Goal: Task Accomplishment & Management: Use online tool/utility

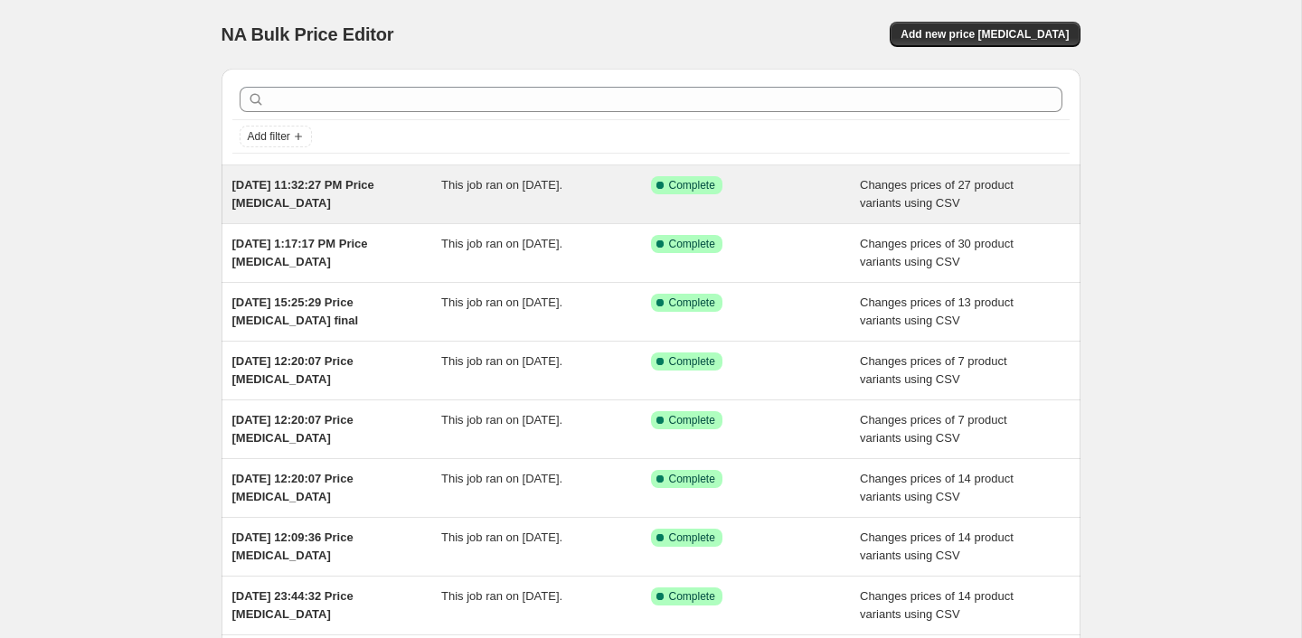
click at [262, 198] on span "[DATE] 11:32:27 PM Price [MEDICAL_DATA]" at bounding box center [303, 194] width 142 height 32
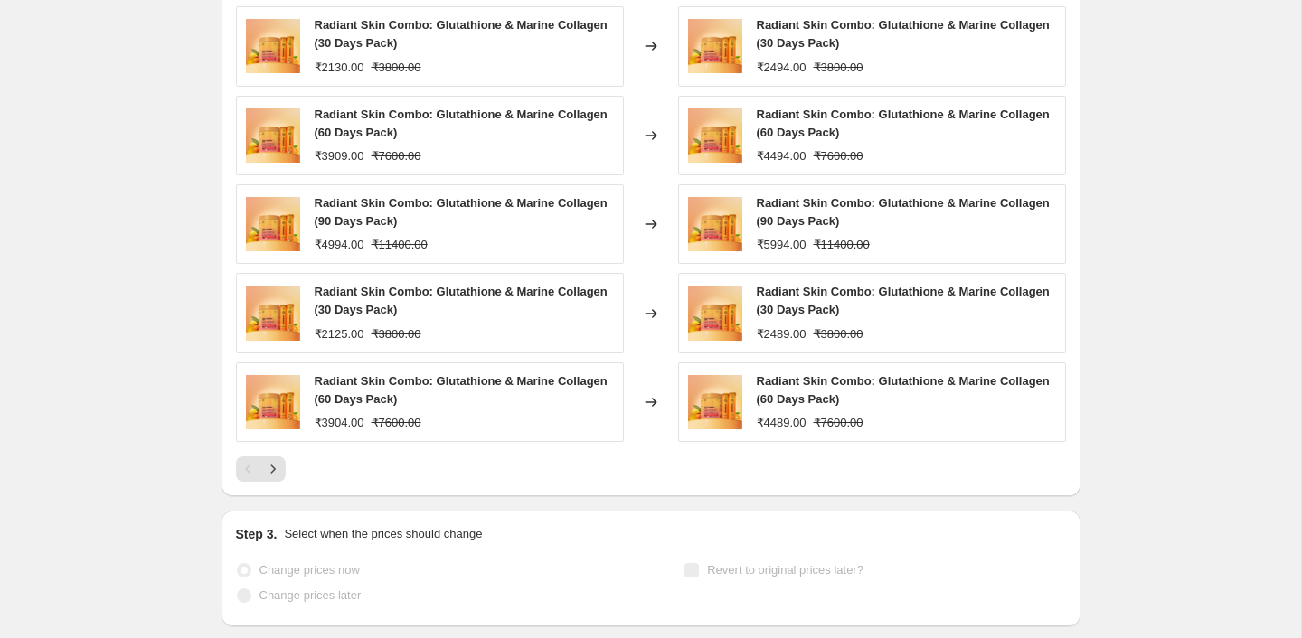
scroll to position [793, 0]
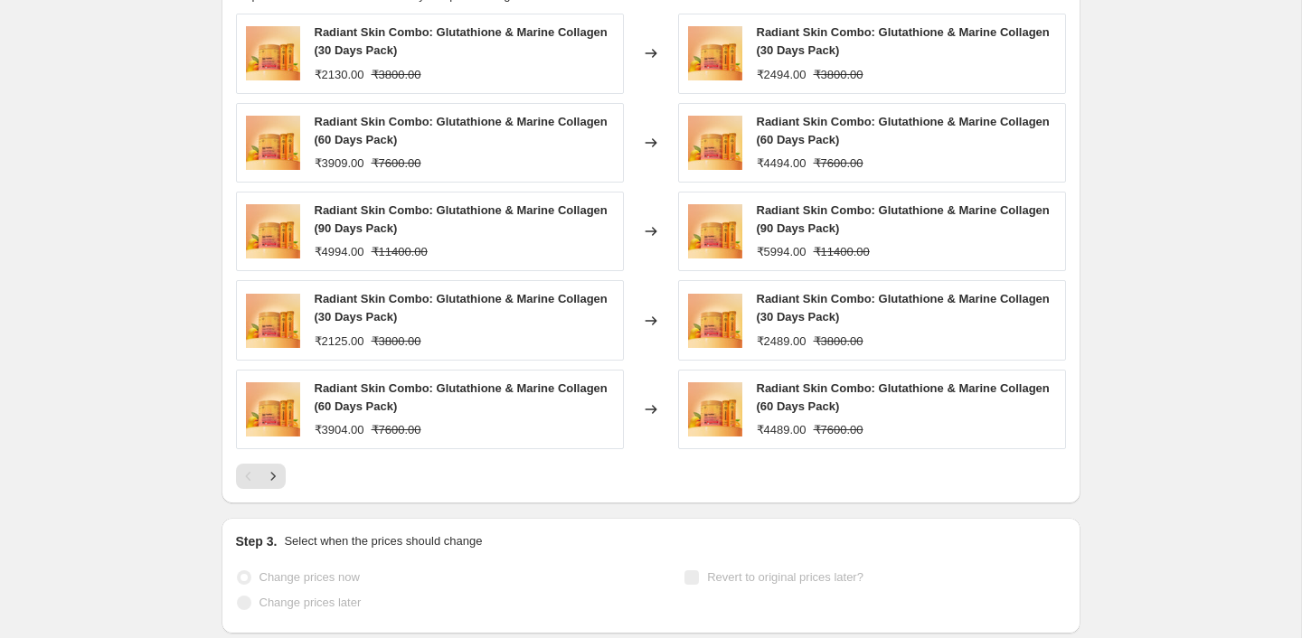
click at [333, 436] on div "₹3904.00" at bounding box center [340, 430] width 50 height 18
copy div "3904.00"
click at [340, 257] on div "₹4994.00" at bounding box center [340, 252] width 50 height 18
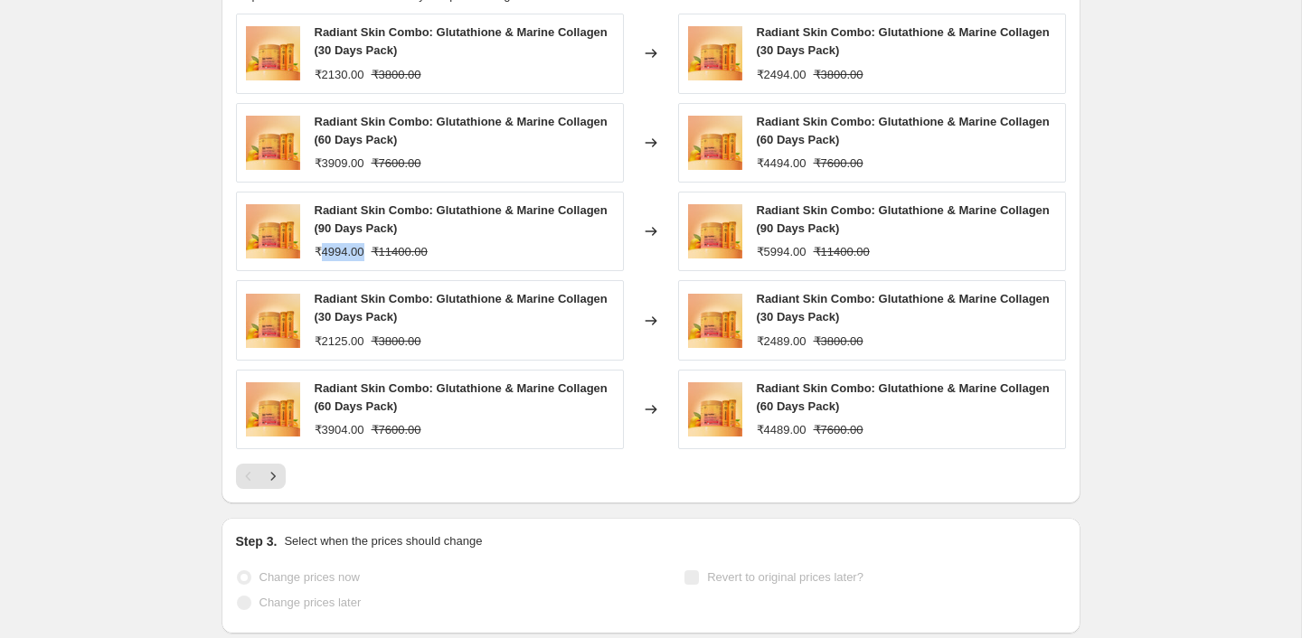
copy div "4994.00"
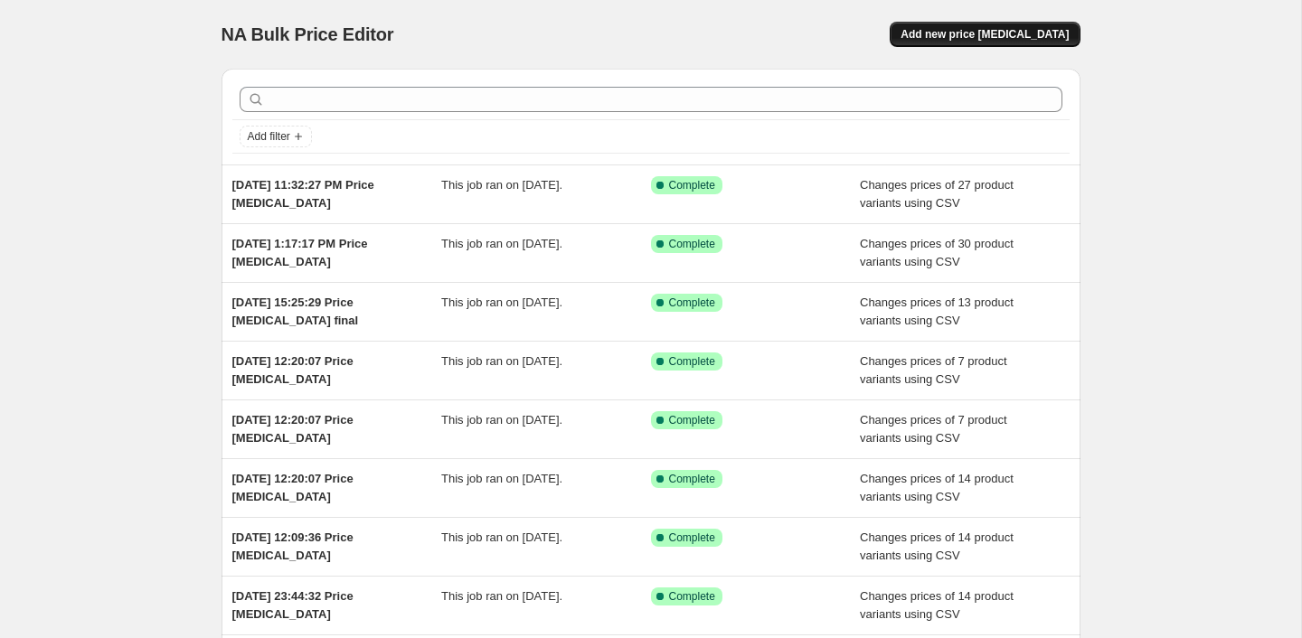
click at [1030, 25] on button "Add new price change job" at bounding box center [985, 34] width 190 height 25
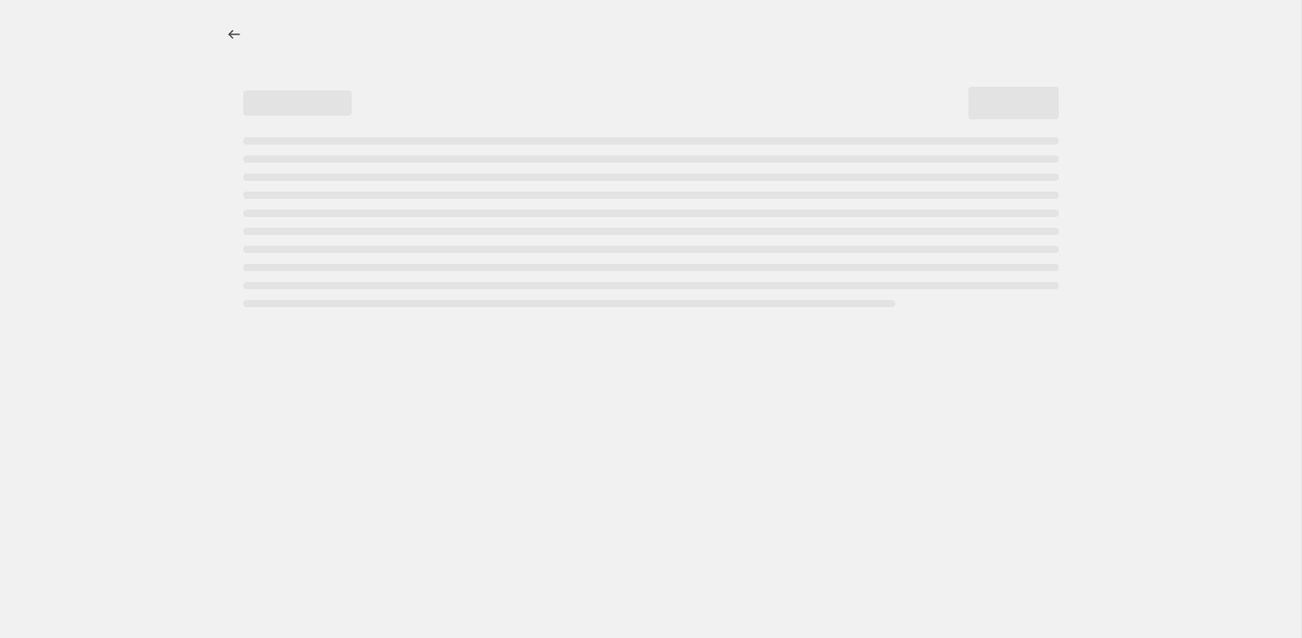
select select "percentage"
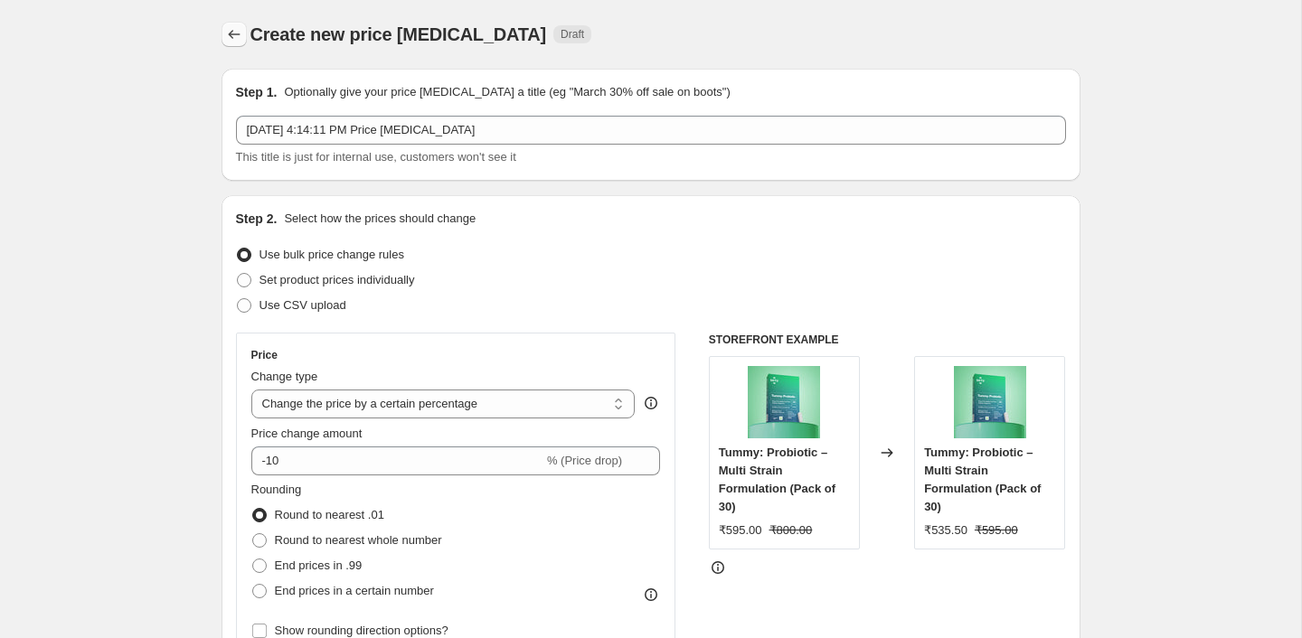
click at [233, 22] on button "Price change jobs" at bounding box center [233, 34] width 25 height 25
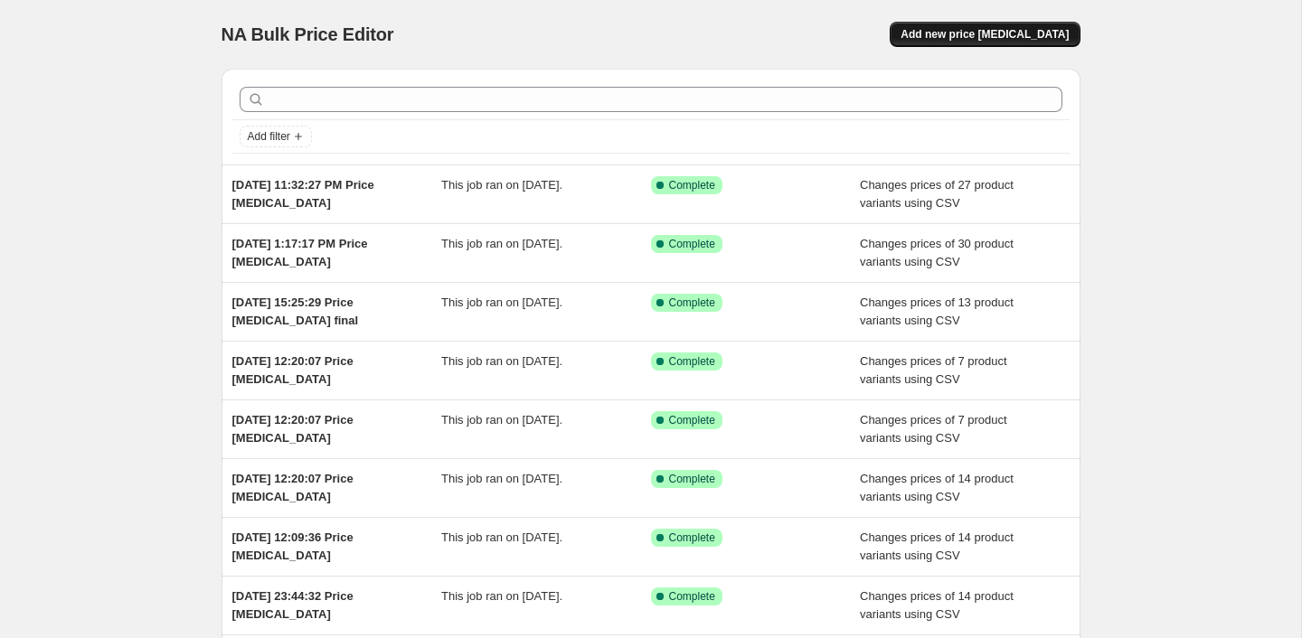
click at [1061, 39] on span "Add new price [MEDICAL_DATA]" at bounding box center [984, 34] width 168 height 14
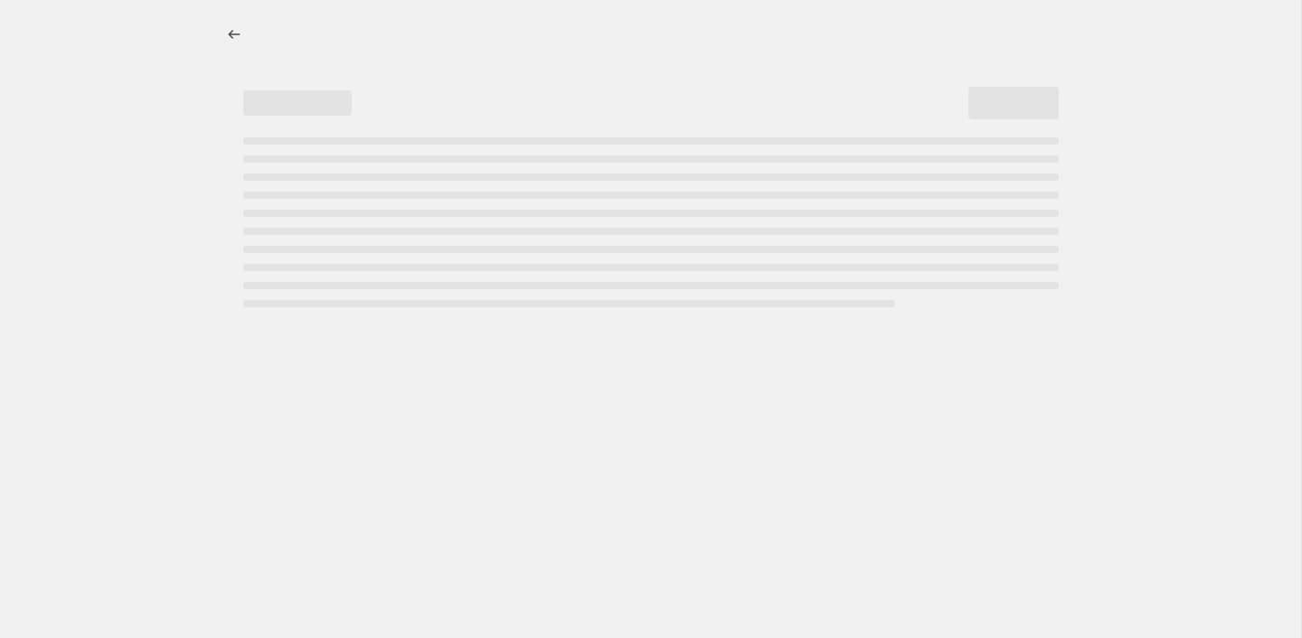
select select "percentage"
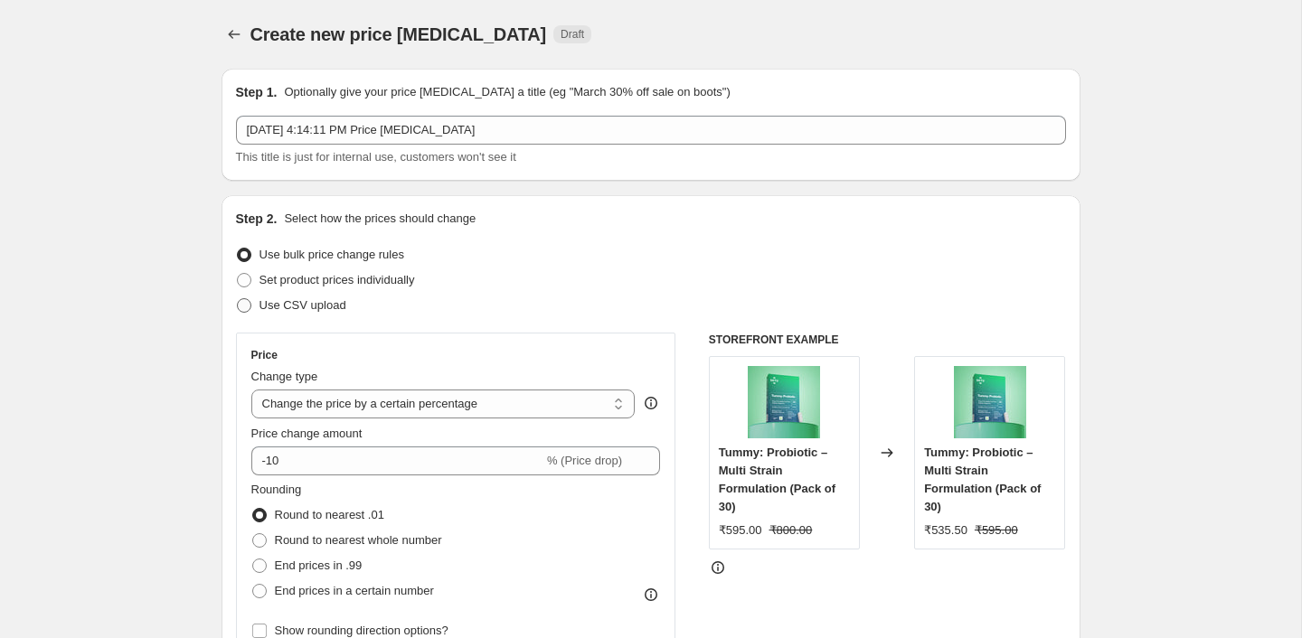
click at [248, 306] on span at bounding box center [244, 305] width 14 height 14
click at [238, 299] on input "Use CSV upload" at bounding box center [237, 298] width 1 height 1
radio input "true"
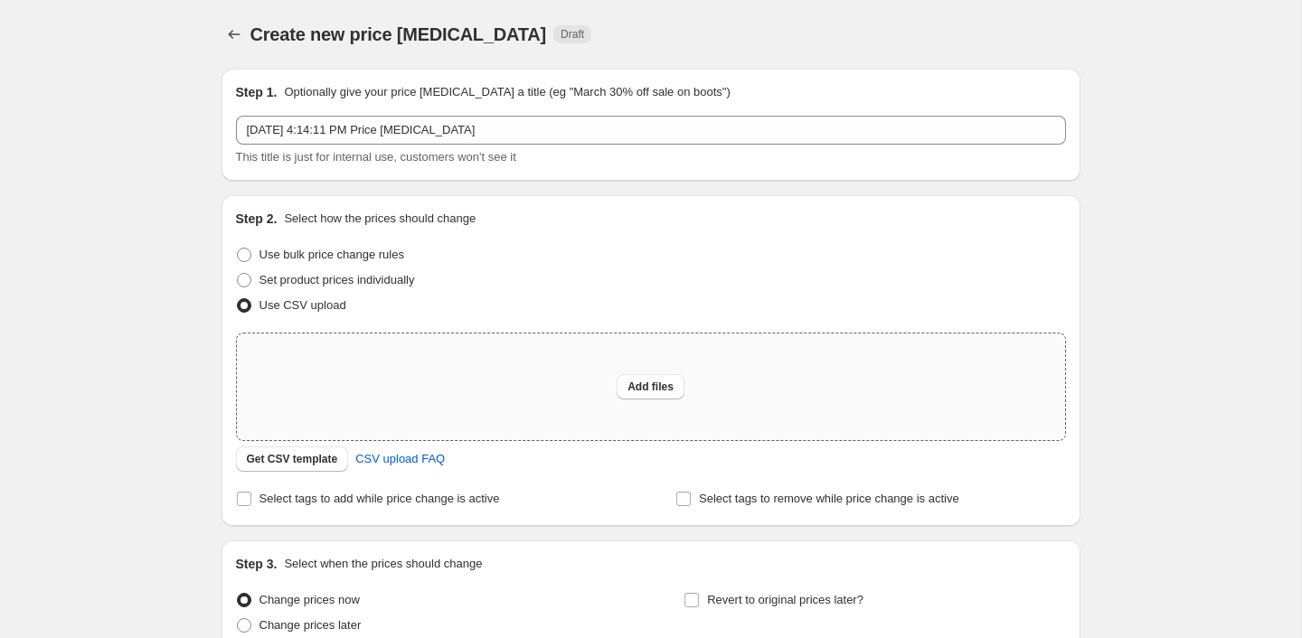
click at [673, 400] on div "Add files" at bounding box center [651, 387] width 828 height 107
type input "C:\fakepath\new sale price oct 7.csv"
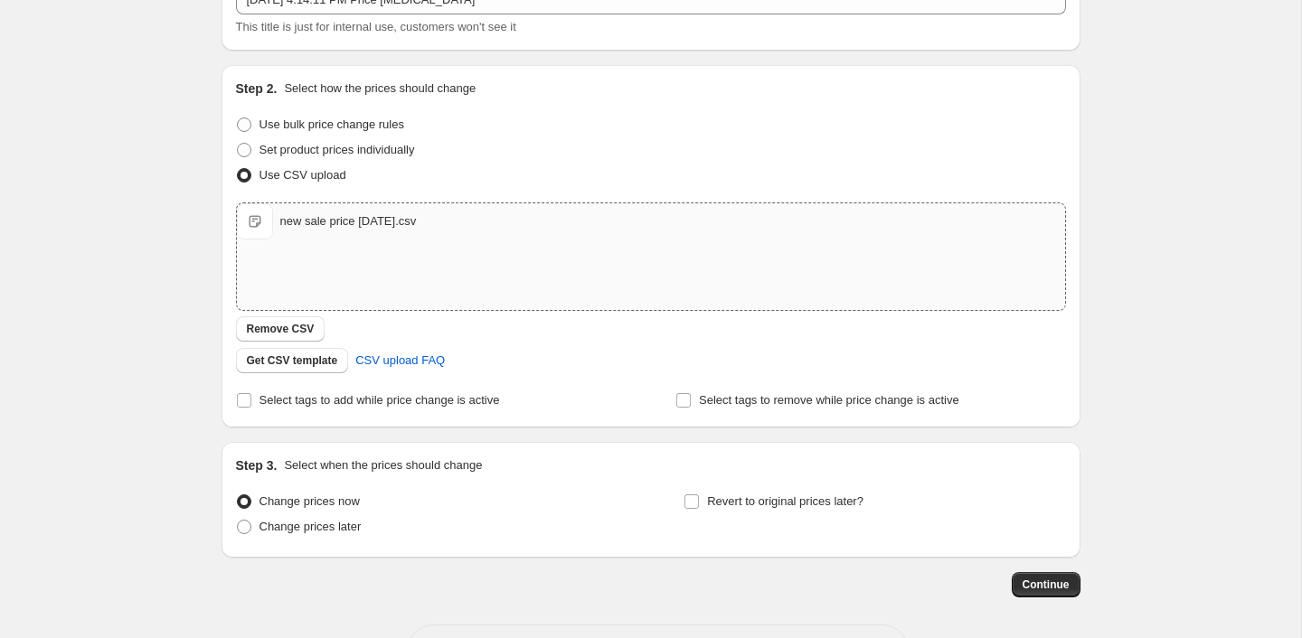
scroll to position [200, 0]
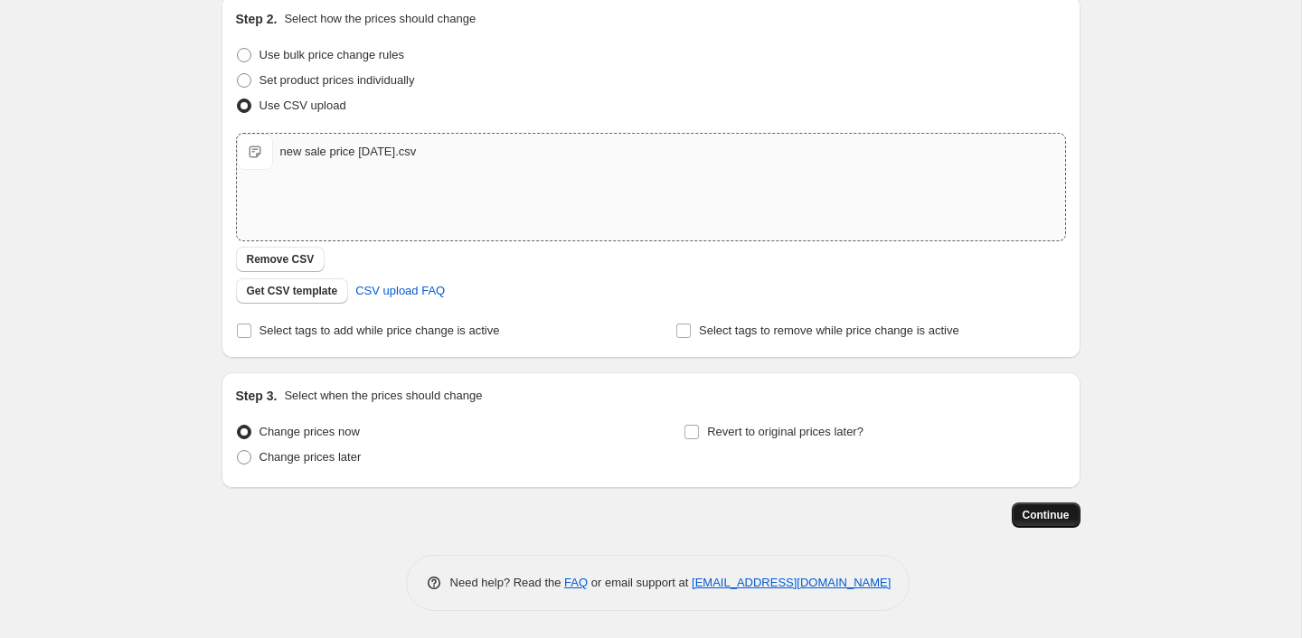
click at [1065, 518] on span "Continue" at bounding box center [1046, 515] width 47 height 14
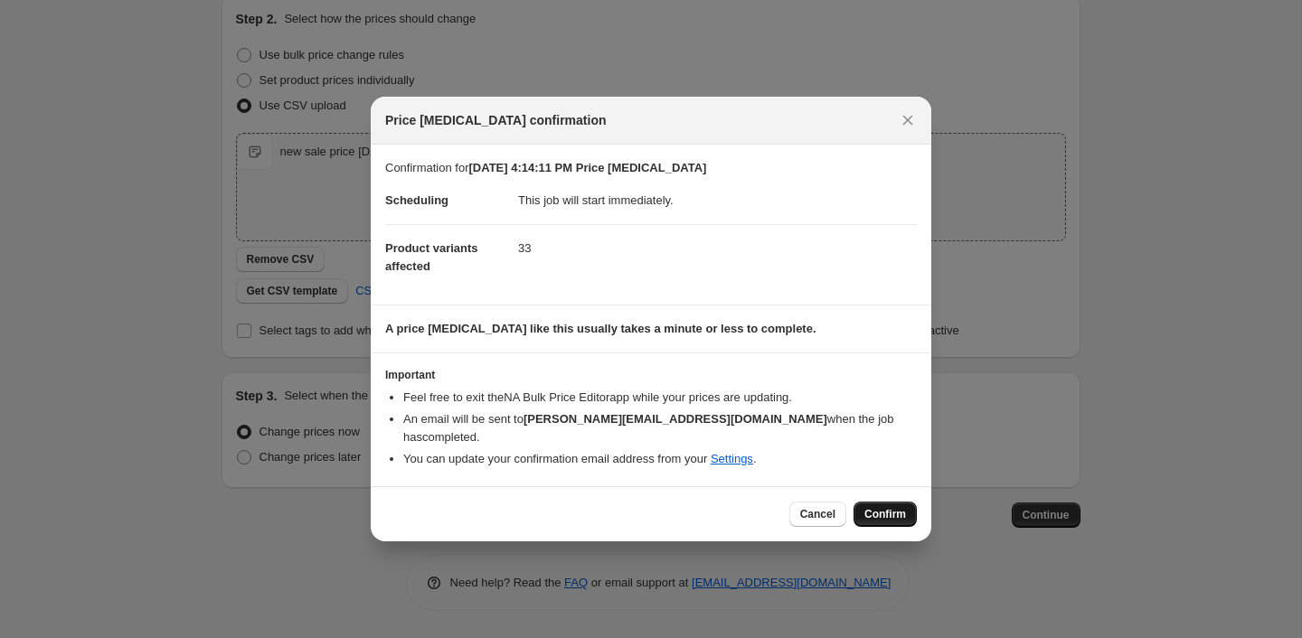
click at [879, 514] on button "Confirm" at bounding box center [884, 514] width 63 height 25
